Goal: Task Accomplishment & Management: Manage account settings

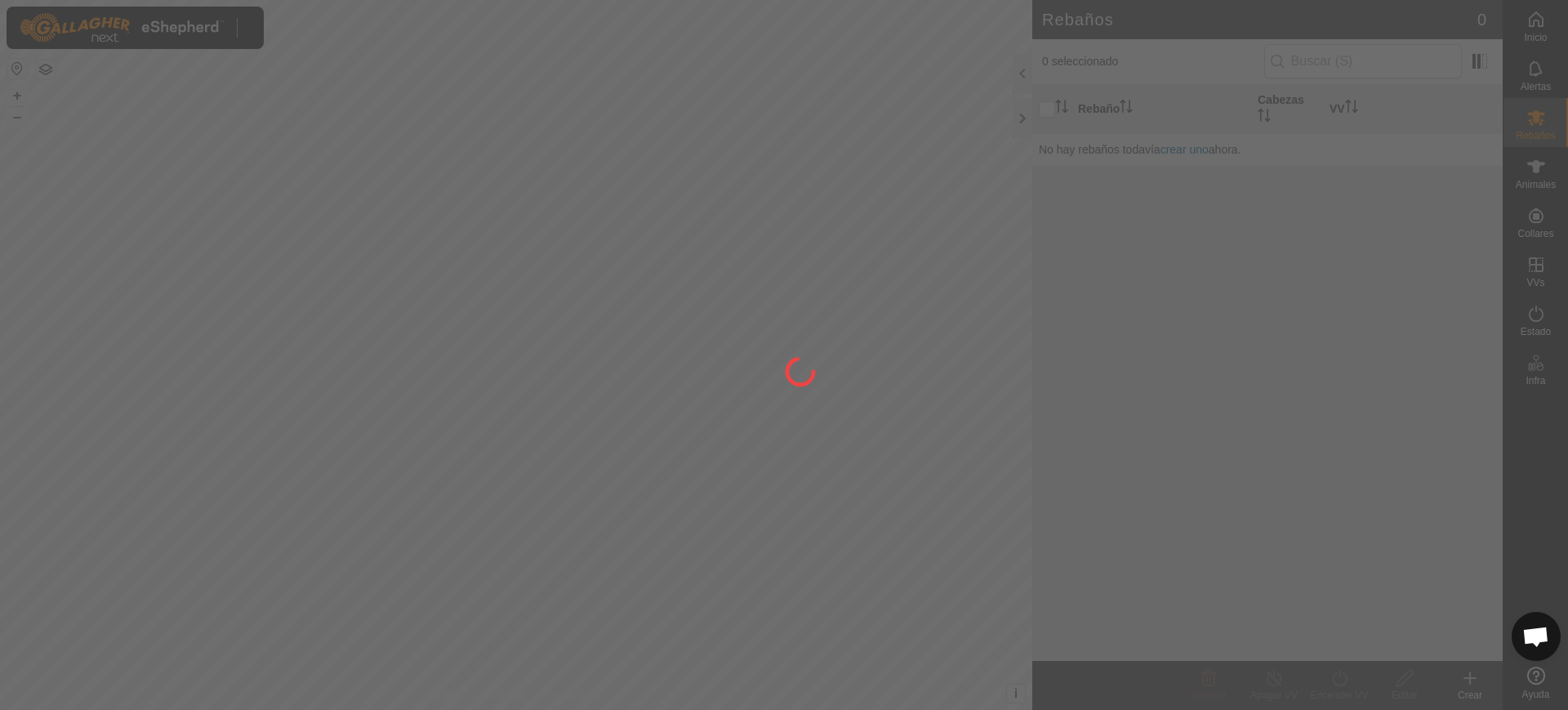
scroll to position [1272, 0]
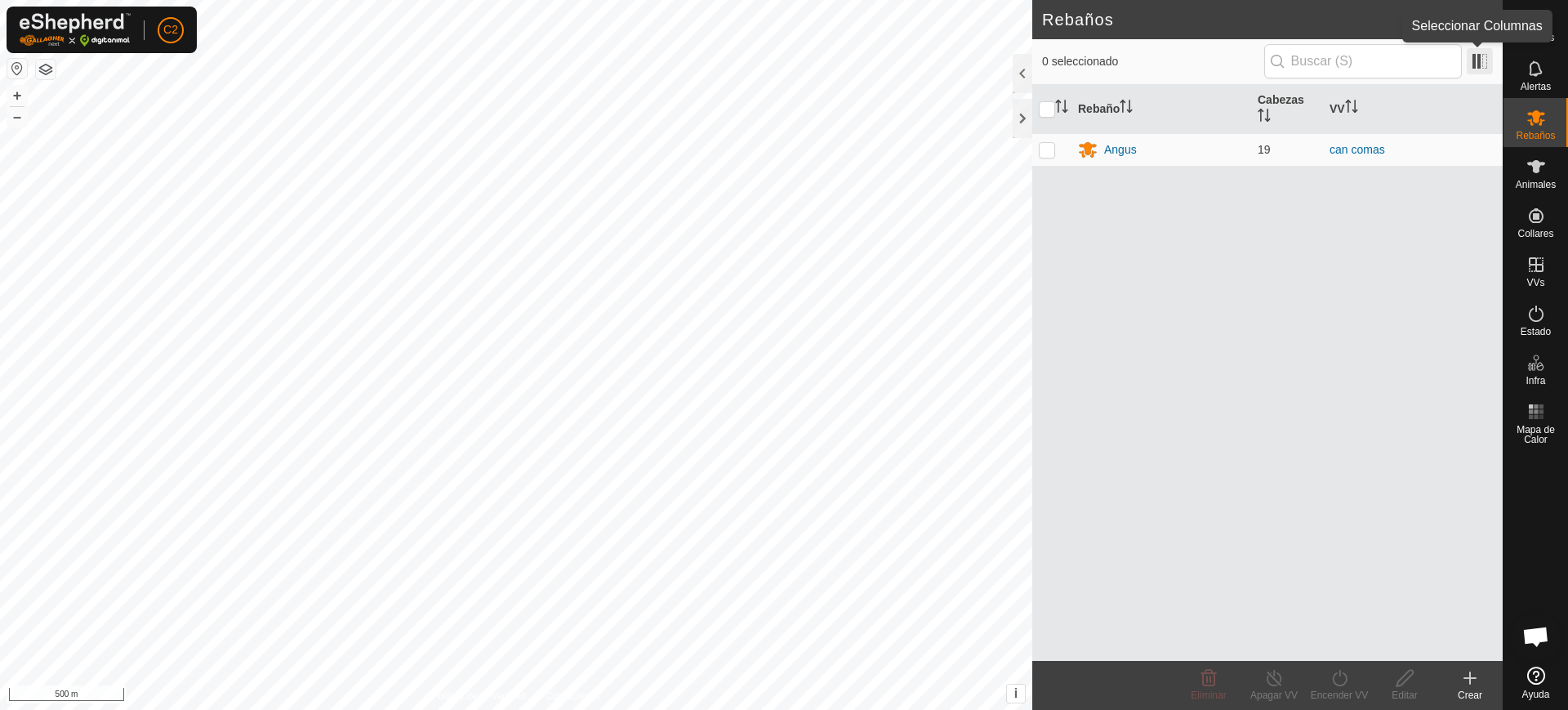
click at [1474, 65] on span at bounding box center [1480, 61] width 26 height 26
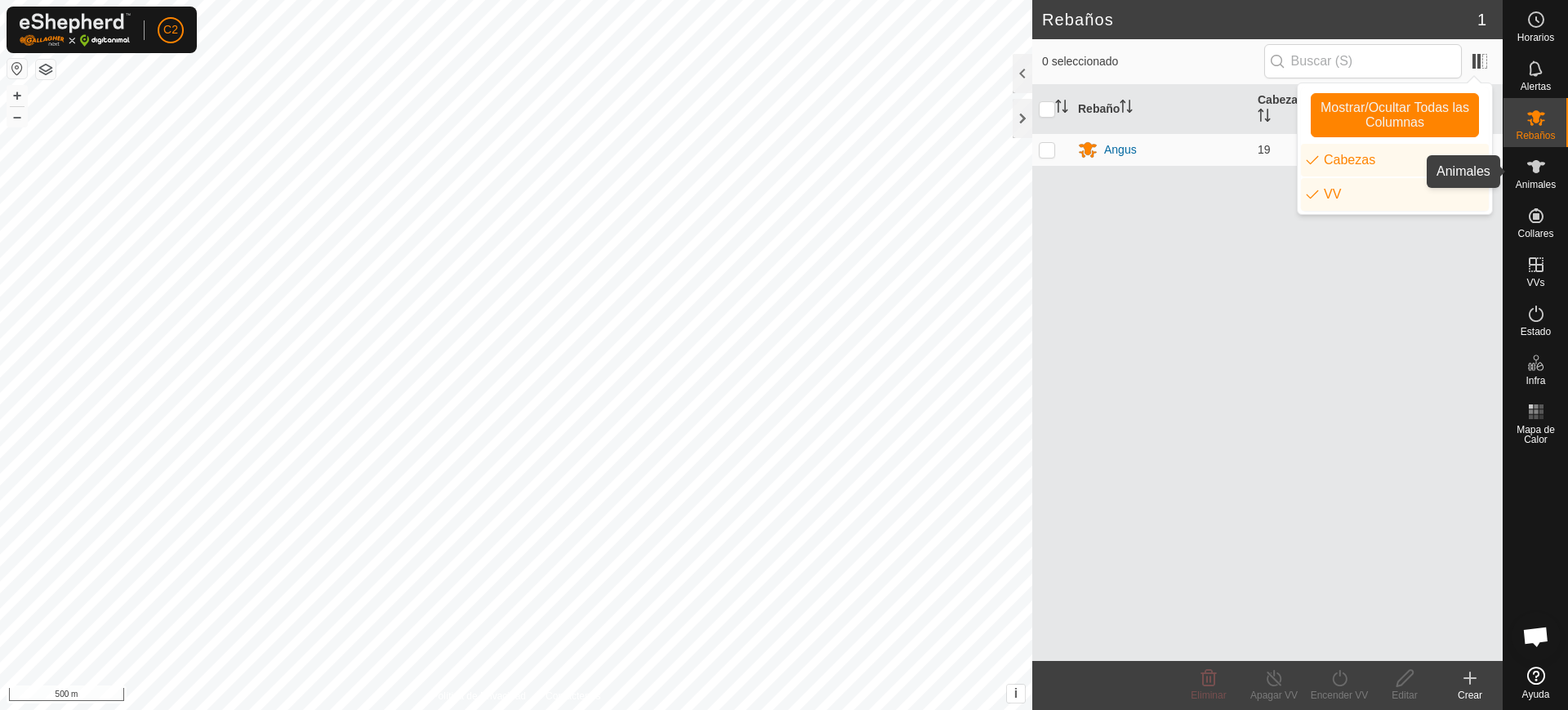
click at [1537, 181] on span "Animales" at bounding box center [1536, 185] width 40 height 10
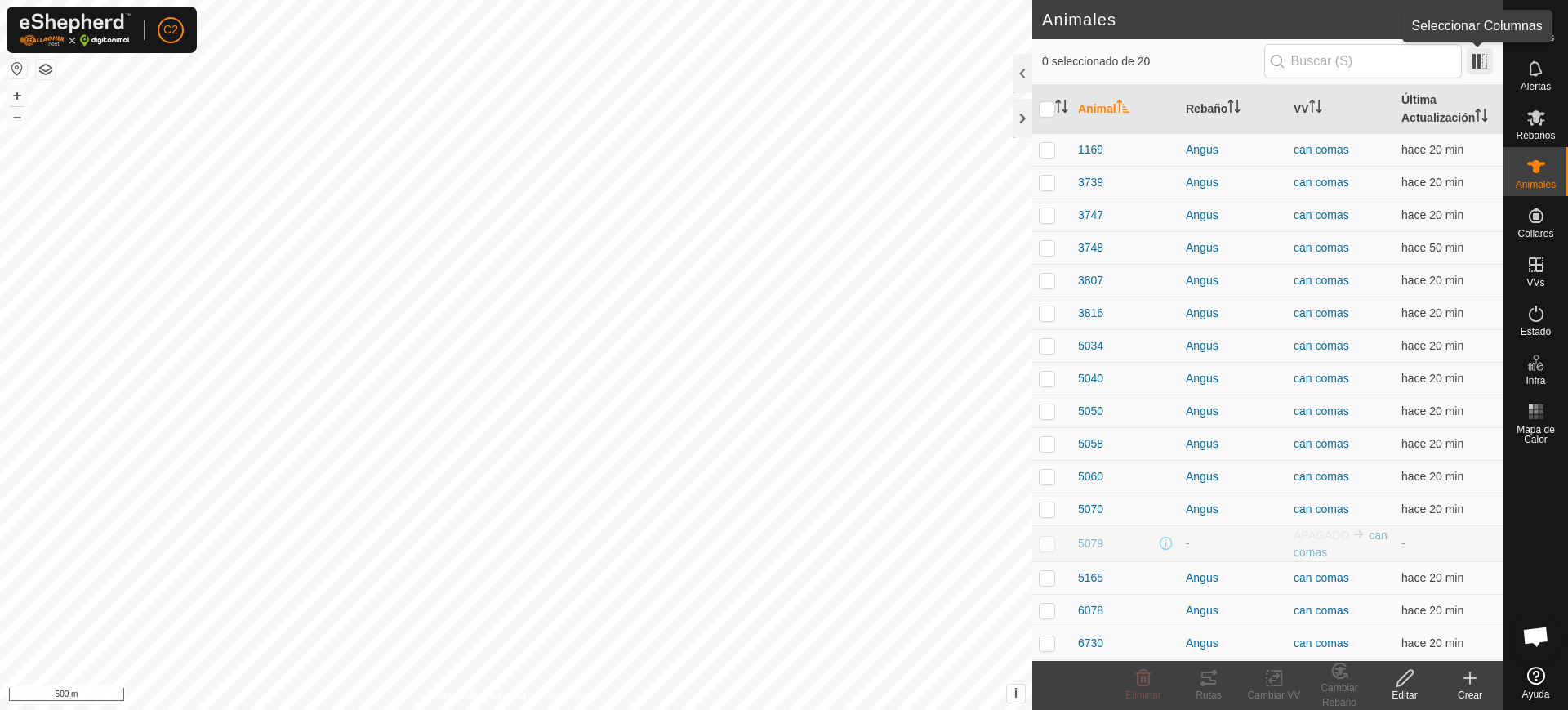
click at [1481, 64] on span at bounding box center [1480, 61] width 26 height 26
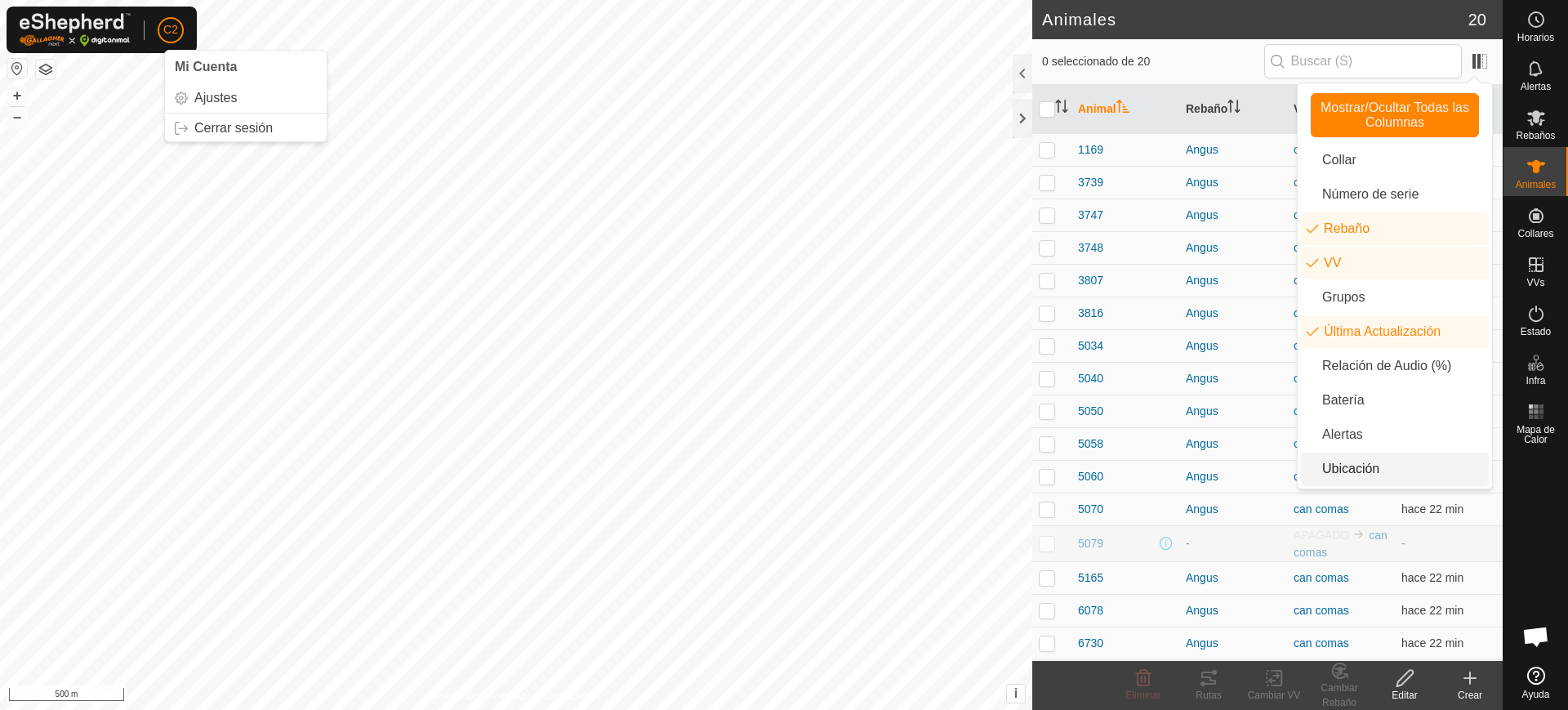
click at [160, 23] on p-avatar "C2" at bounding box center [170, 30] width 26 height 26
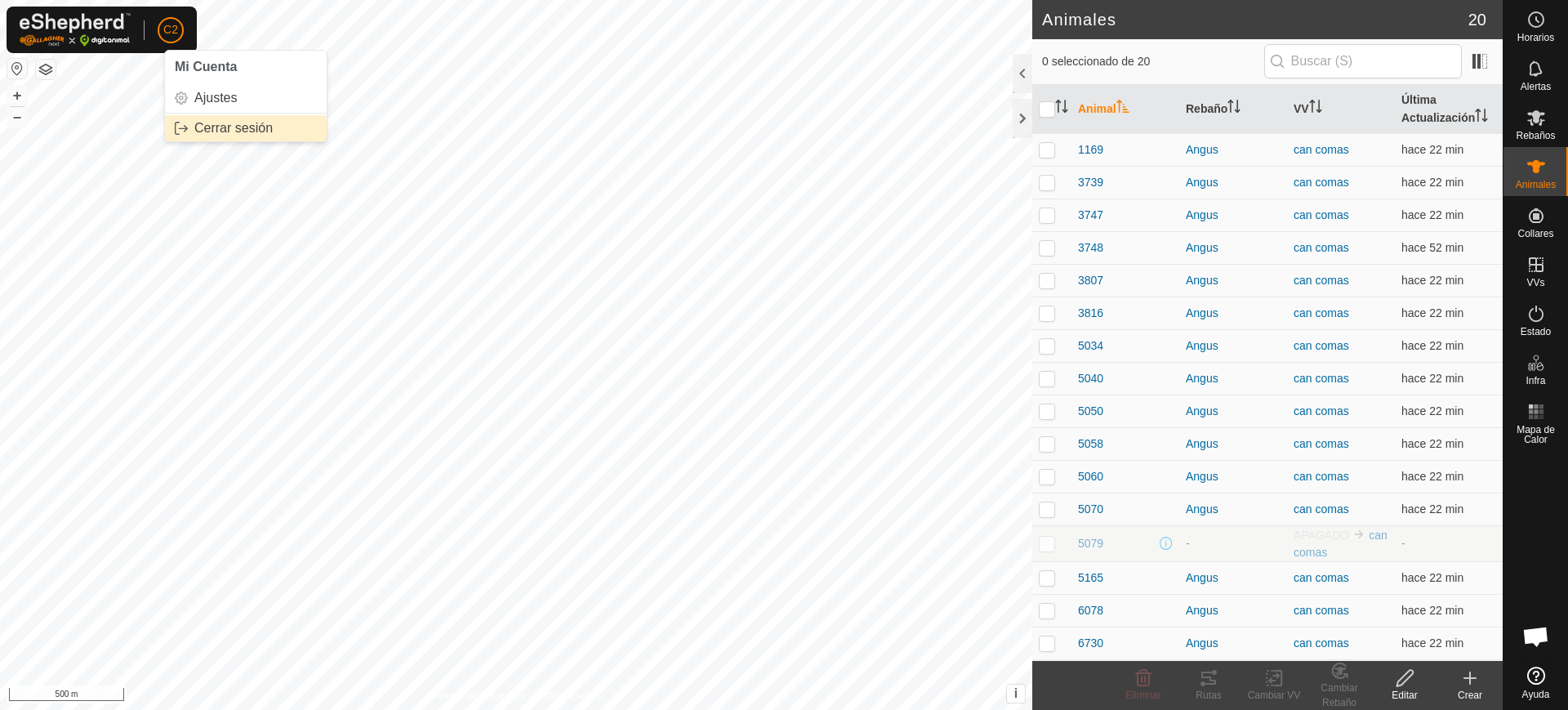
click at [223, 117] on link "Cerrar sesión" at bounding box center [246, 127] width 161 height 26
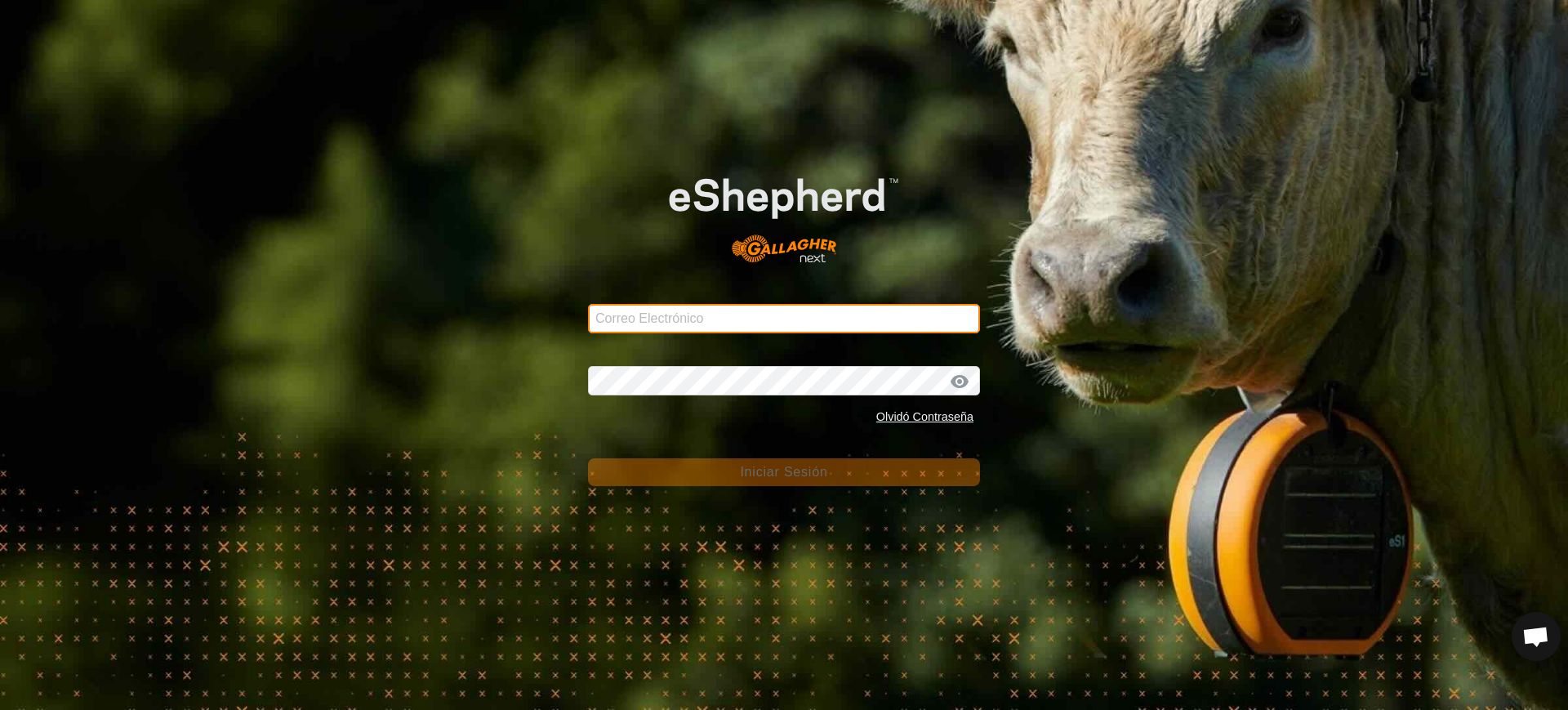
type input "[EMAIL_ADDRESS][DOMAIN_NAME]"
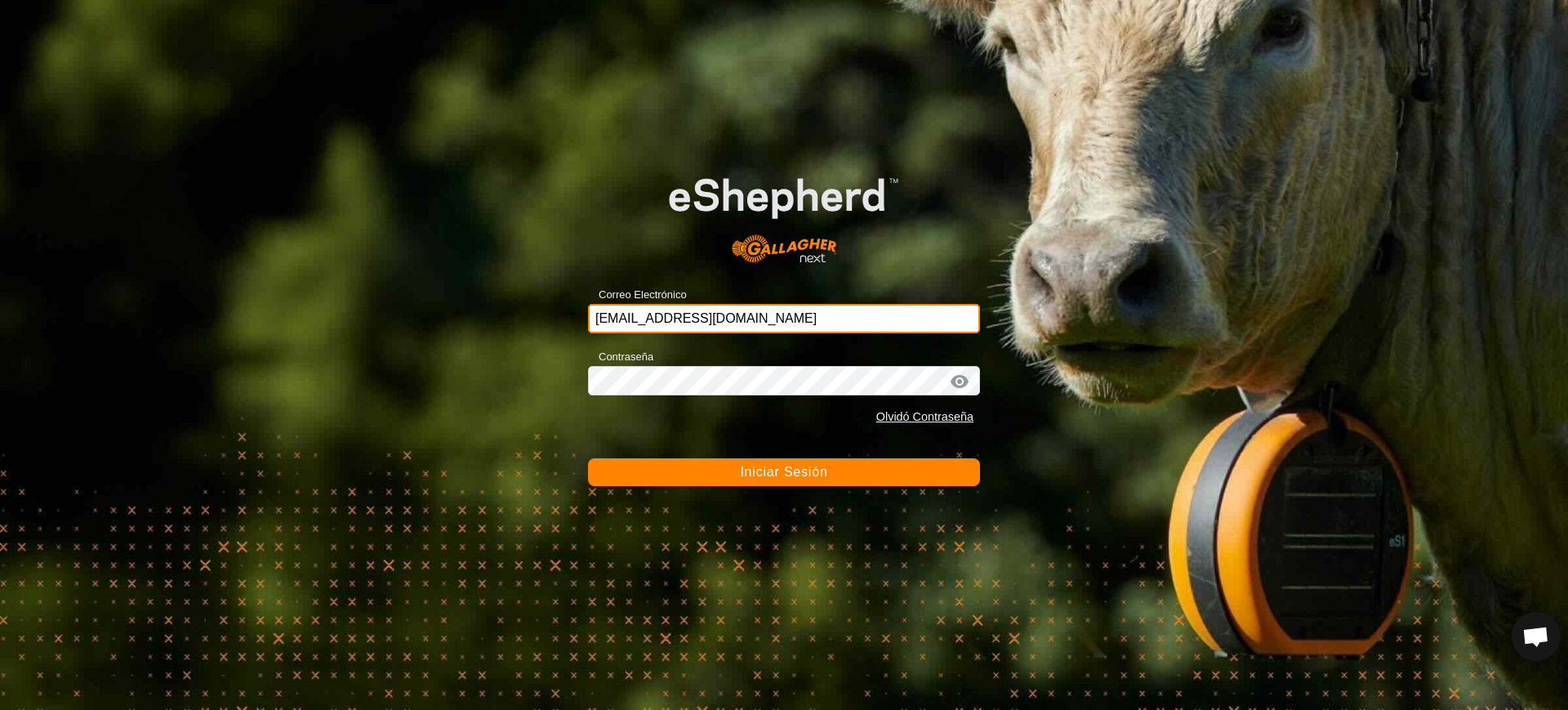
drag, startPoint x: 819, startPoint y: 308, endPoint x: 443, endPoint y: 340, distance: 377.4
click at [443, 340] on div "Correo Electrónico [EMAIL_ADDRESS][DOMAIN_NAME] Contraseña Olvidó Contraseña In…" at bounding box center [784, 355] width 1568 height 710
type input "[EMAIL_ADDRESS][DOMAIN_NAME]"
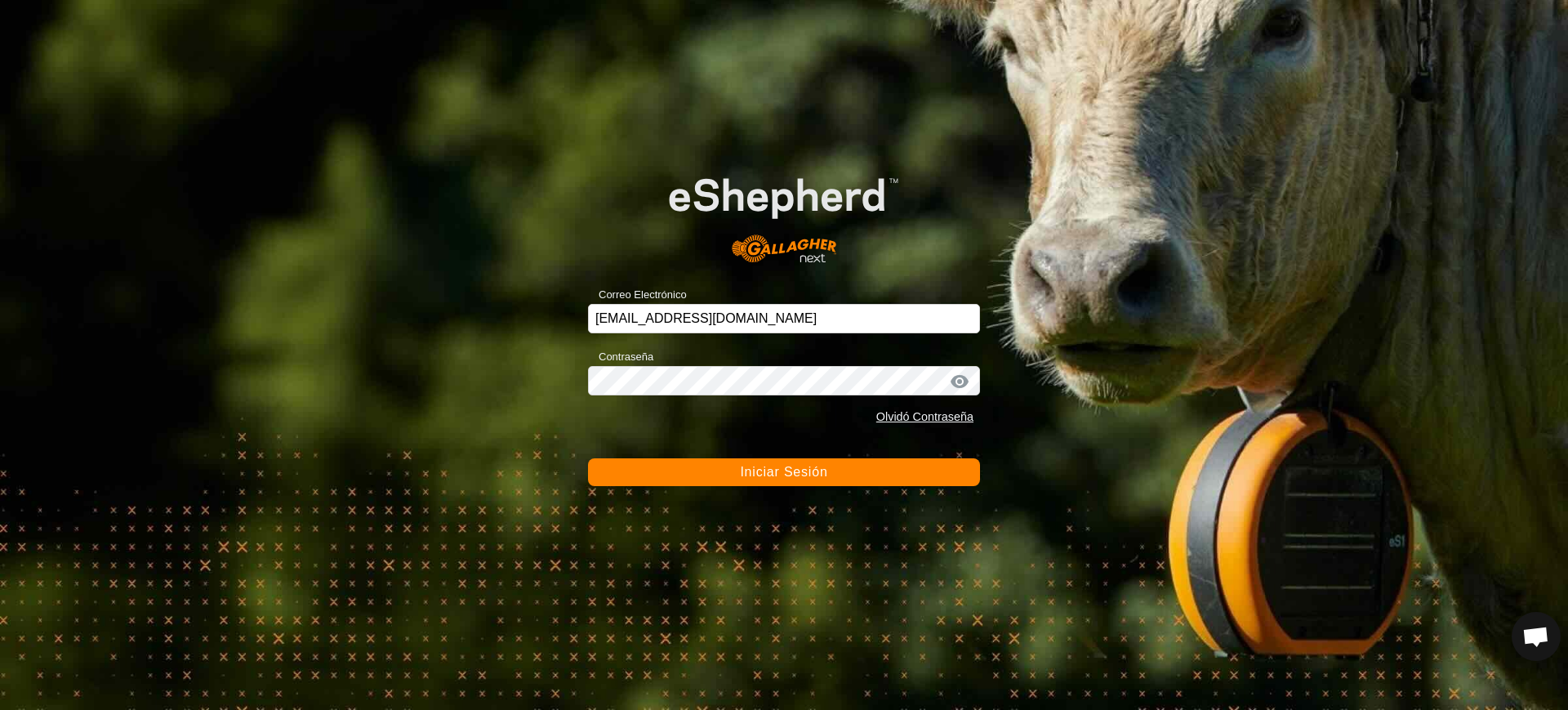
click at [847, 471] on button "Iniciar Sesión" at bounding box center [784, 472] width 392 height 28
